Goal: Find specific fact: Find specific fact

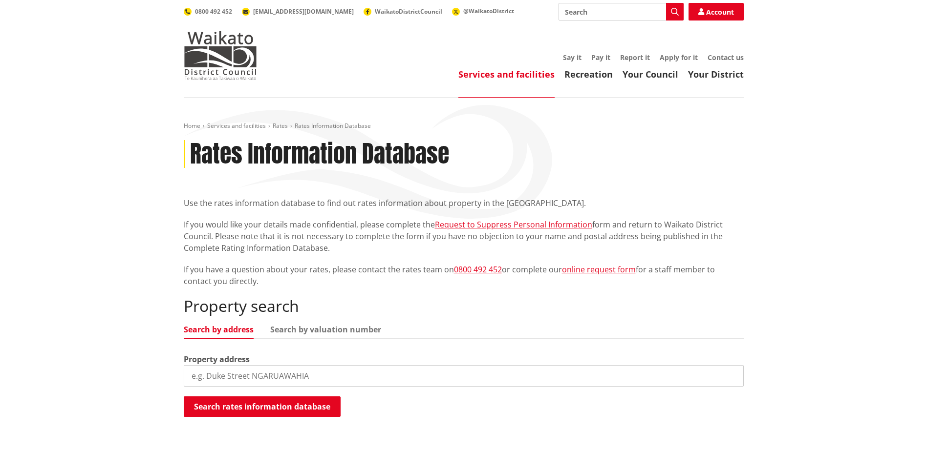
click at [260, 373] on input "search" at bounding box center [464, 375] width 560 height 21
type input "4 duck"
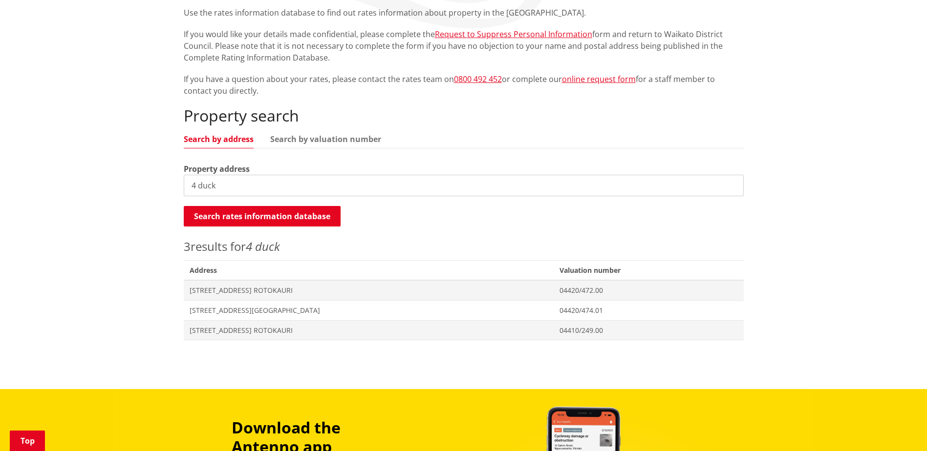
scroll to position [195, 0]
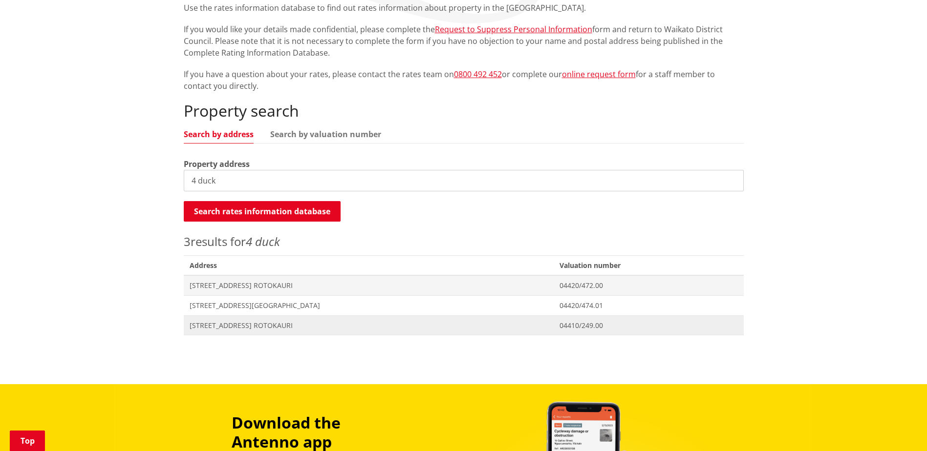
click at [214, 327] on span "[STREET_ADDRESS] ROTOKAURI" at bounding box center [369, 326] width 359 height 10
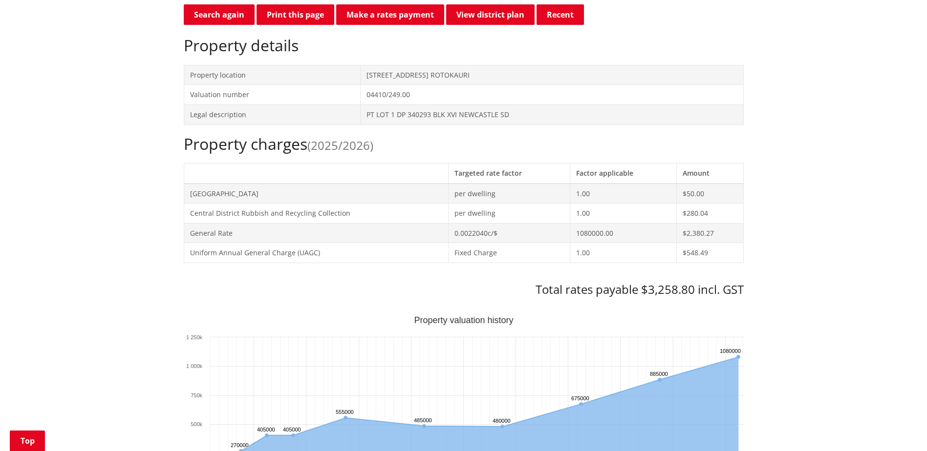
scroll to position [293, 0]
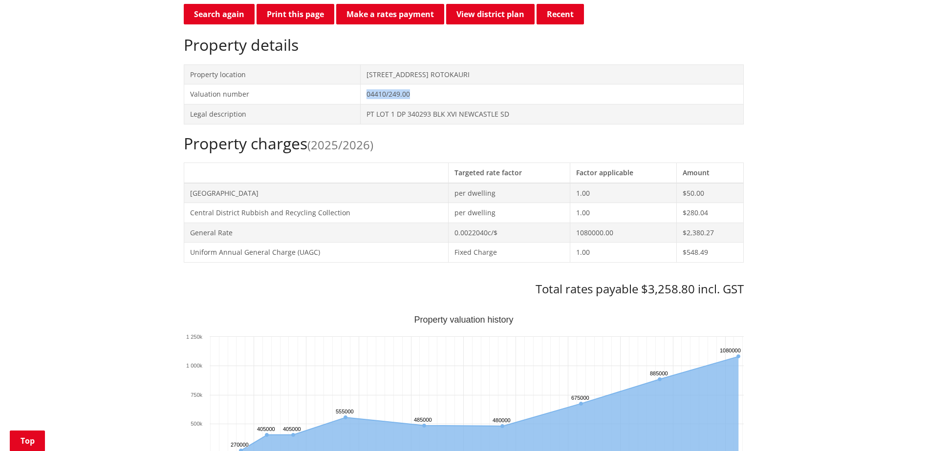
drag, startPoint x: 410, startPoint y: 94, endPoint x: 363, endPoint y: 95, distance: 47.9
click at [363, 95] on td "04410/249.00" at bounding box center [551, 95] width 383 height 20
copy td "04410/249.00"
